Goal: Find specific page/section: Find specific page/section

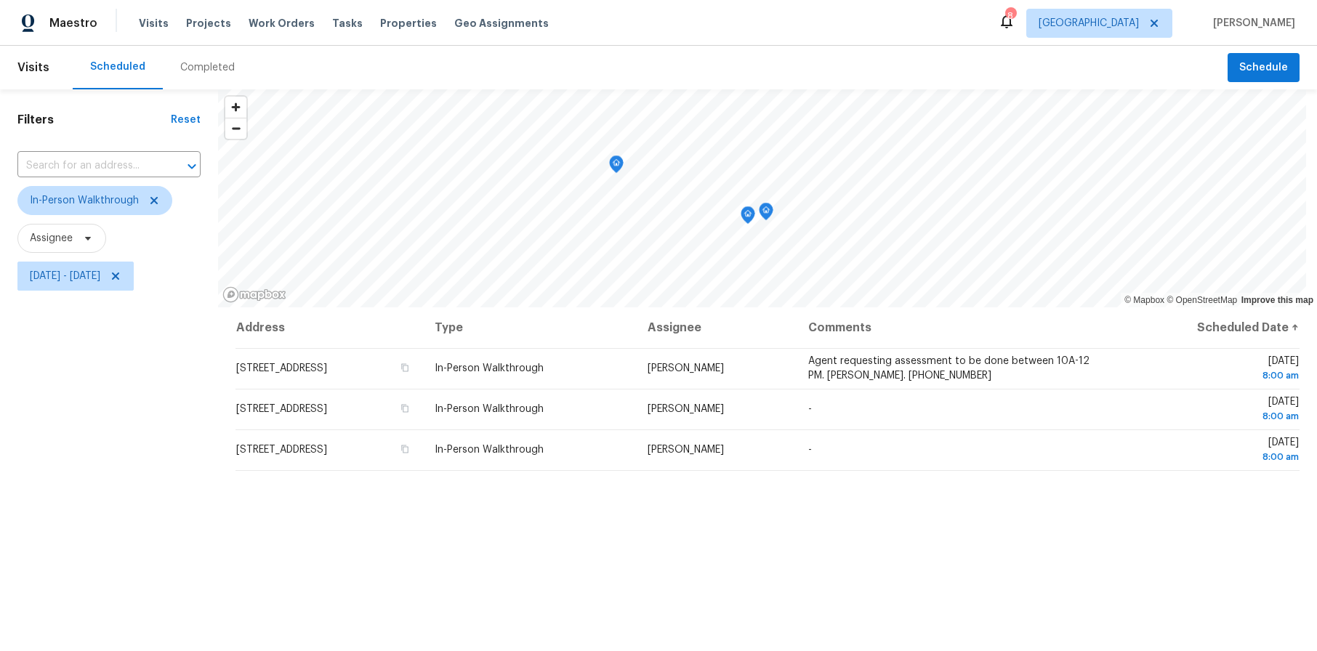
click at [144, 363] on div "Filters Reset ​ In-Person Walkthrough Assignee [DATE] - [DATE]" at bounding box center [109, 458] width 218 height 739
click at [100, 275] on span "[DATE] - [DATE]" at bounding box center [65, 276] width 70 height 15
click at [149, 198] on icon at bounding box center [154, 201] width 12 height 12
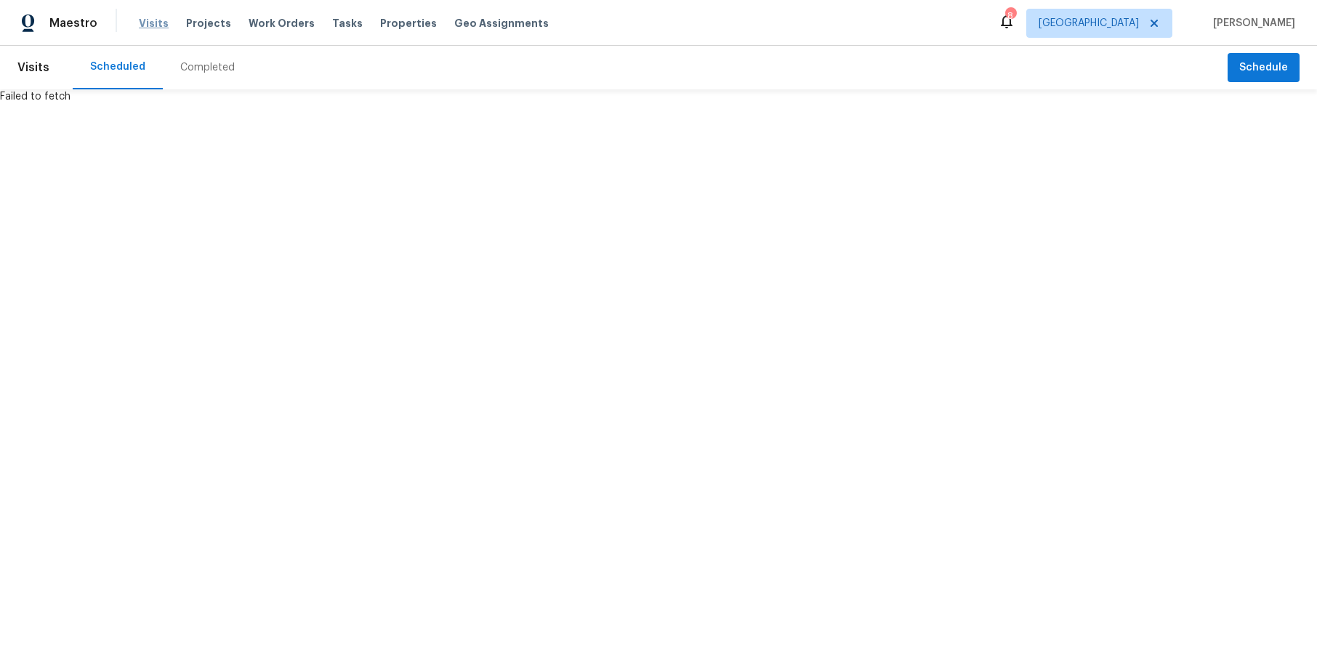
click at [143, 25] on span "Visits" at bounding box center [154, 23] width 30 height 15
click at [150, 21] on span "Visits" at bounding box center [154, 23] width 30 height 15
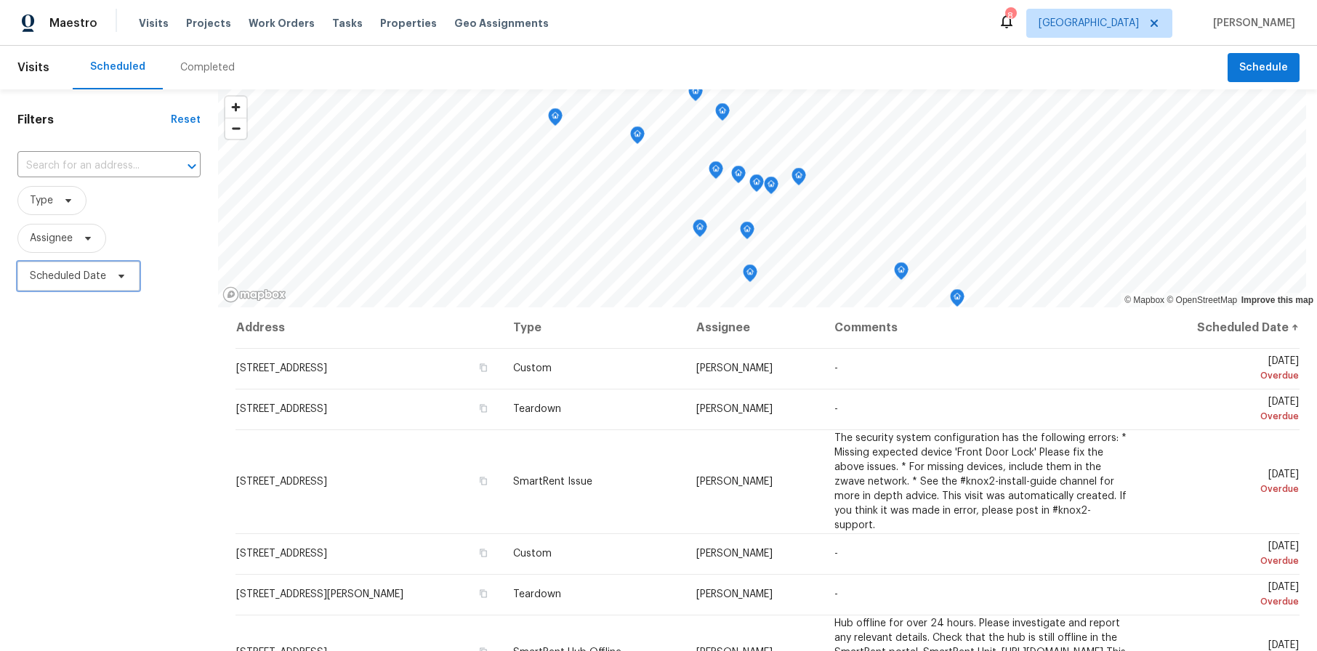
click at [71, 270] on span "Scheduled Date" at bounding box center [68, 276] width 76 height 15
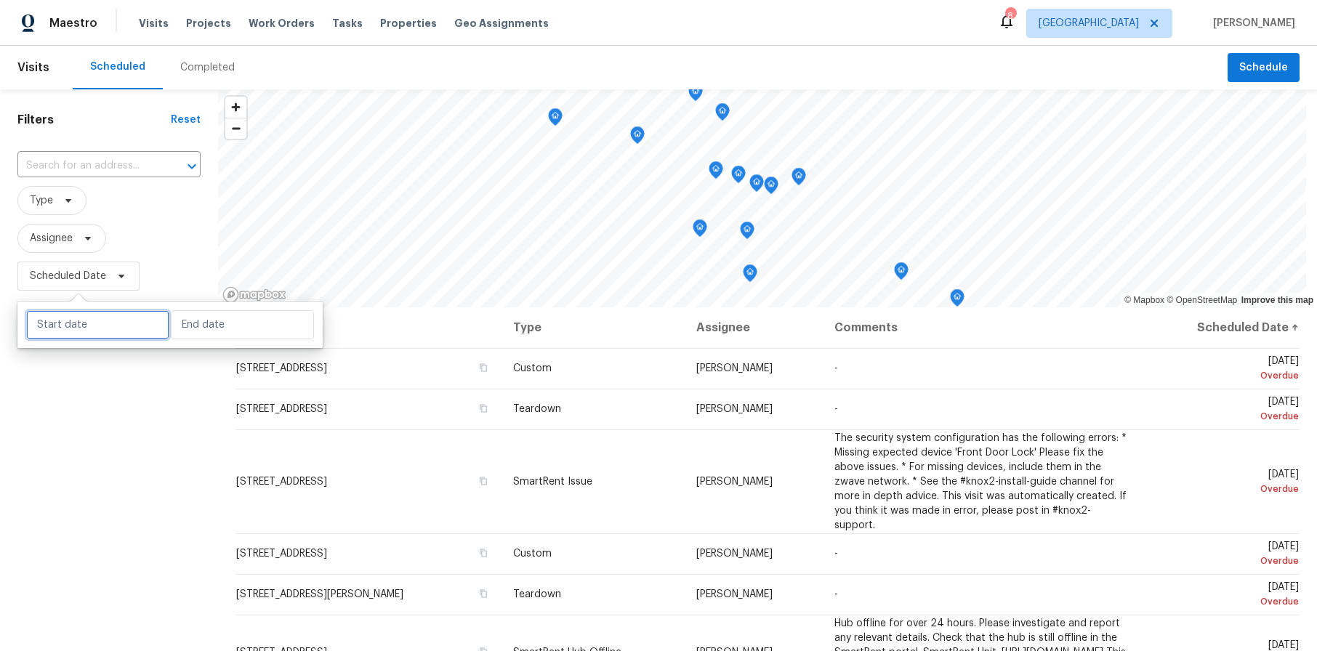
click at [73, 316] on input "text" at bounding box center [97, 324] width 143 height 29
select select "9"
select select "2025"
select select "10"
select select "2025"
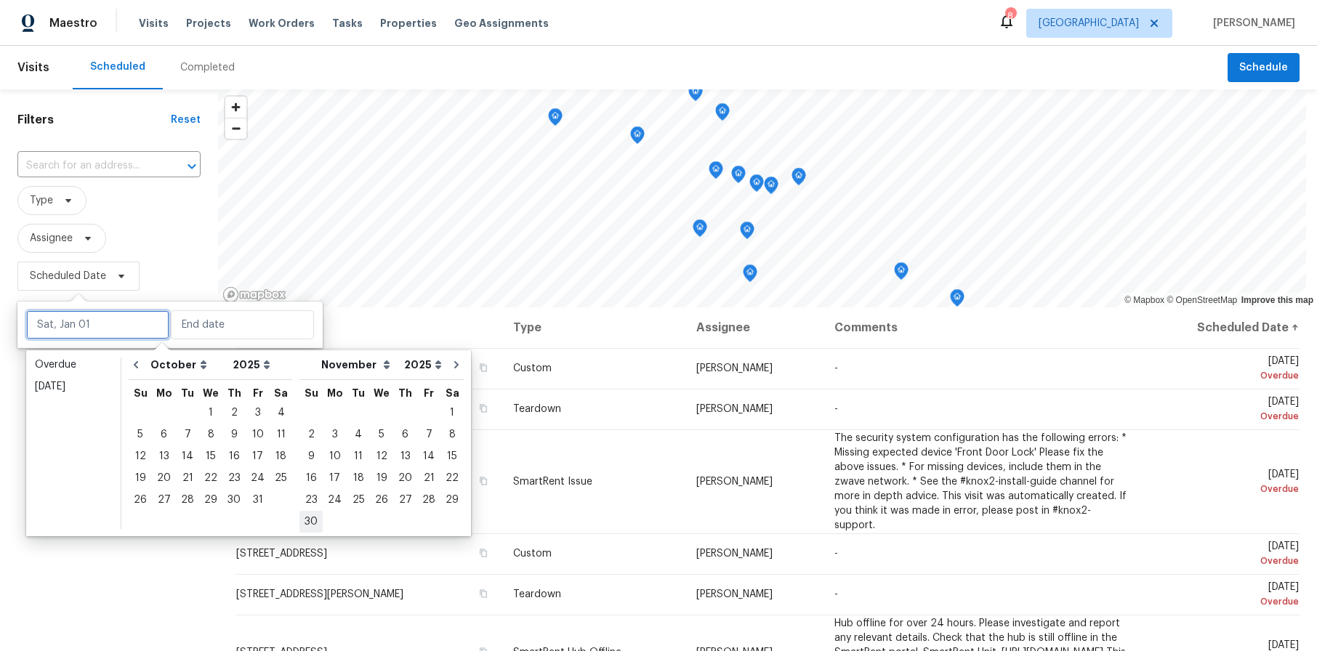
type input "[DATE]"
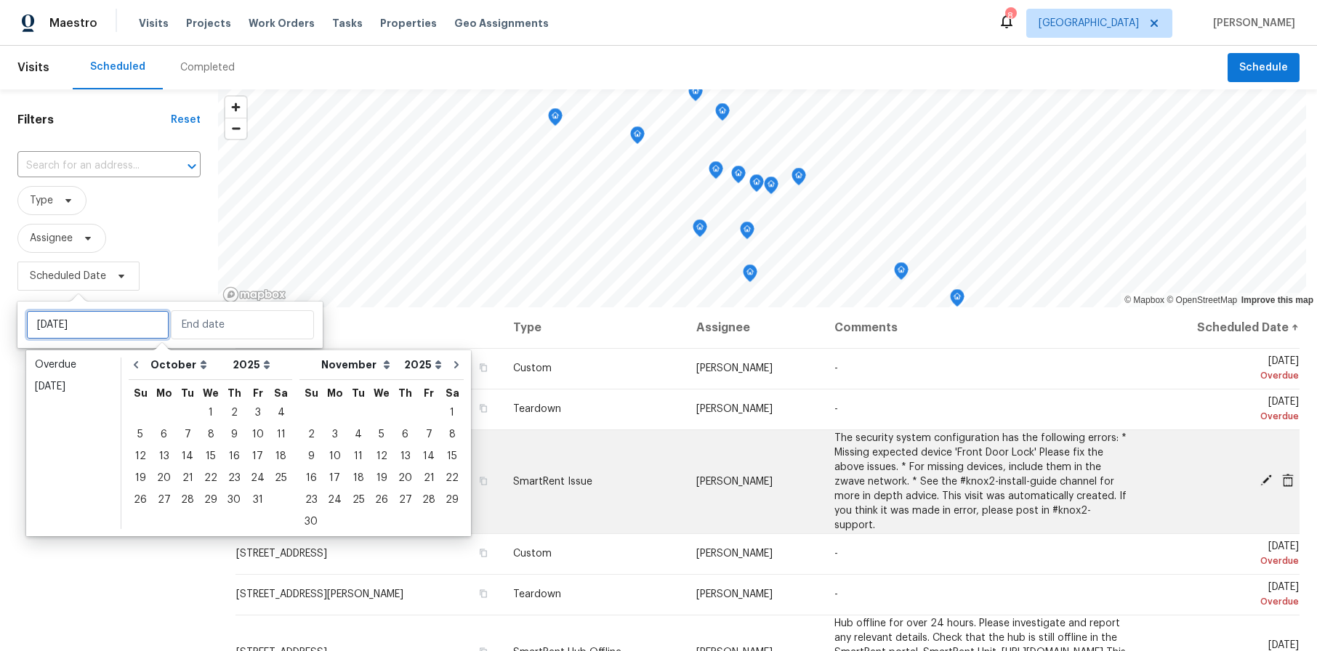
type input "Fri, Oct 17"
type input "Fri, Nov 14"
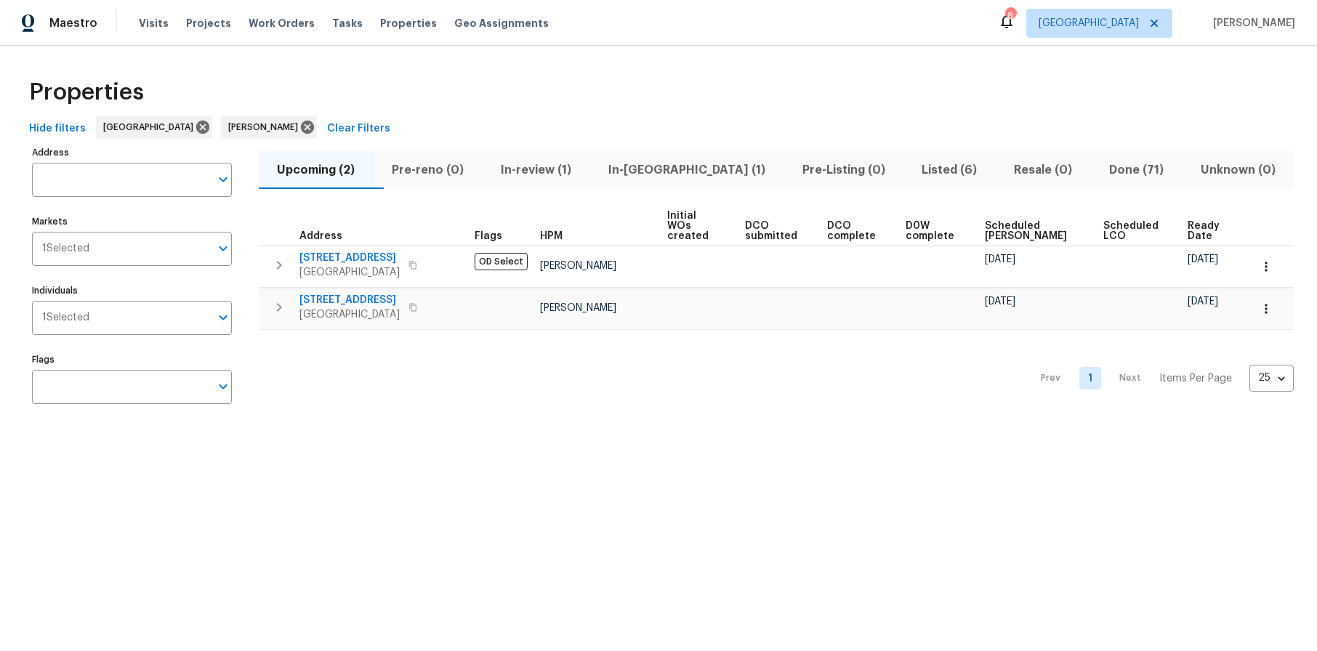
click at [616, 91] on div "Properties" at bounding box center [658, 92] width 1270 height 47
click at [912, 169] on span "Listed (6)" at bounding box center [949, 170] width 75 height 20
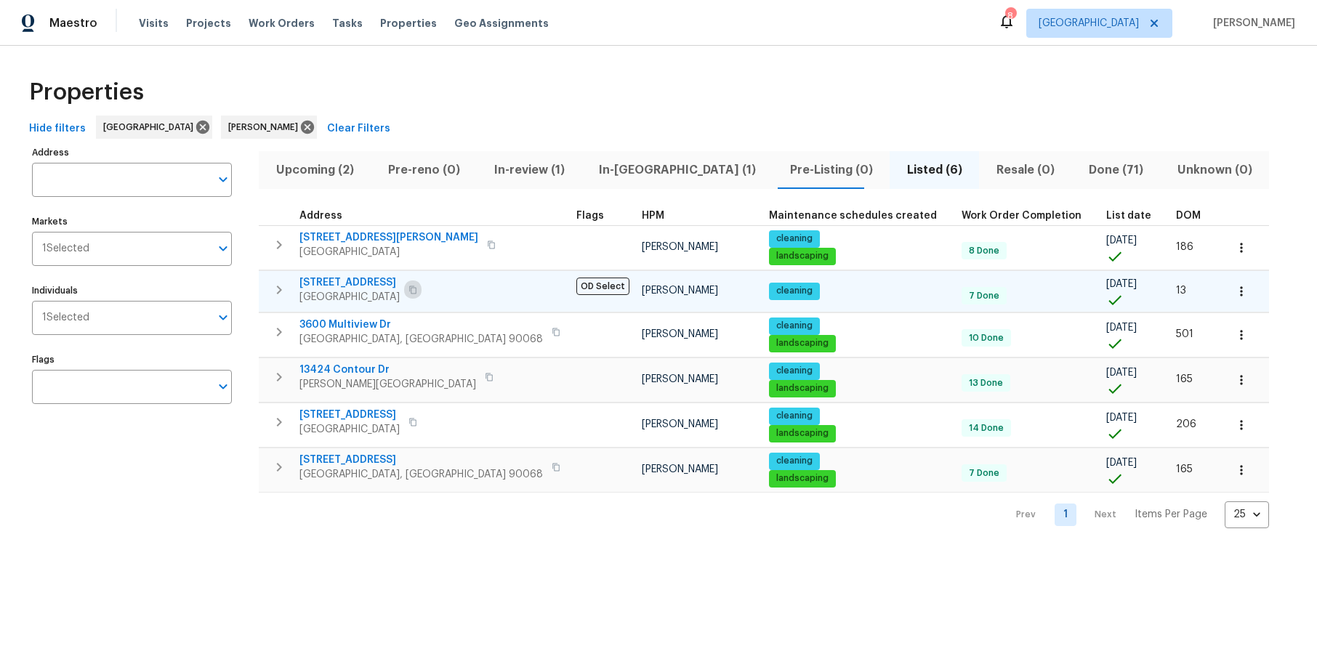
click at [416, 286] on icon "button" at bounding box center [412, 290] width 7 height 8
